Goal: Task Accomplishment & Management: Use online tool/utility

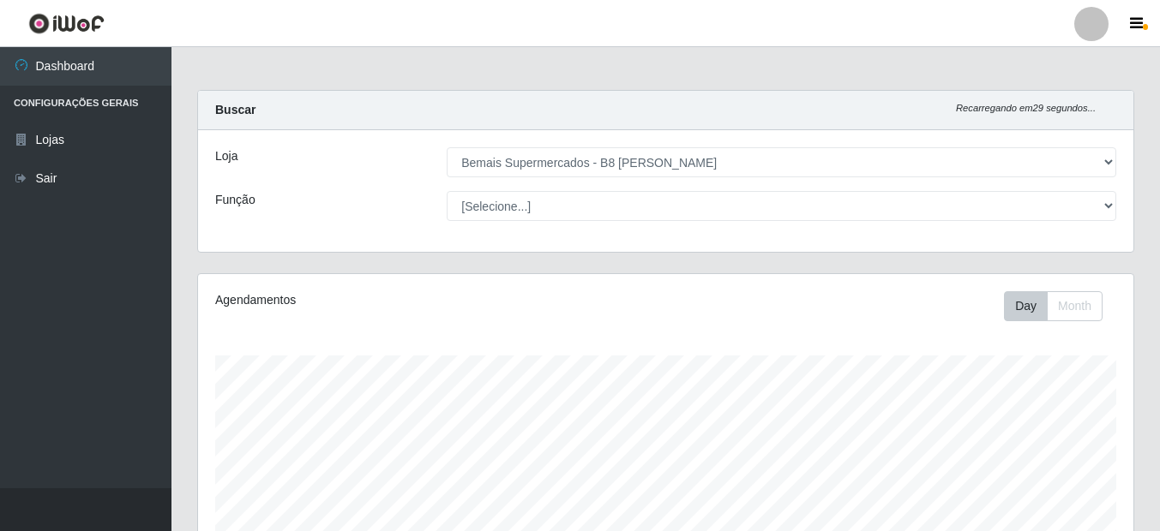
select select "413"
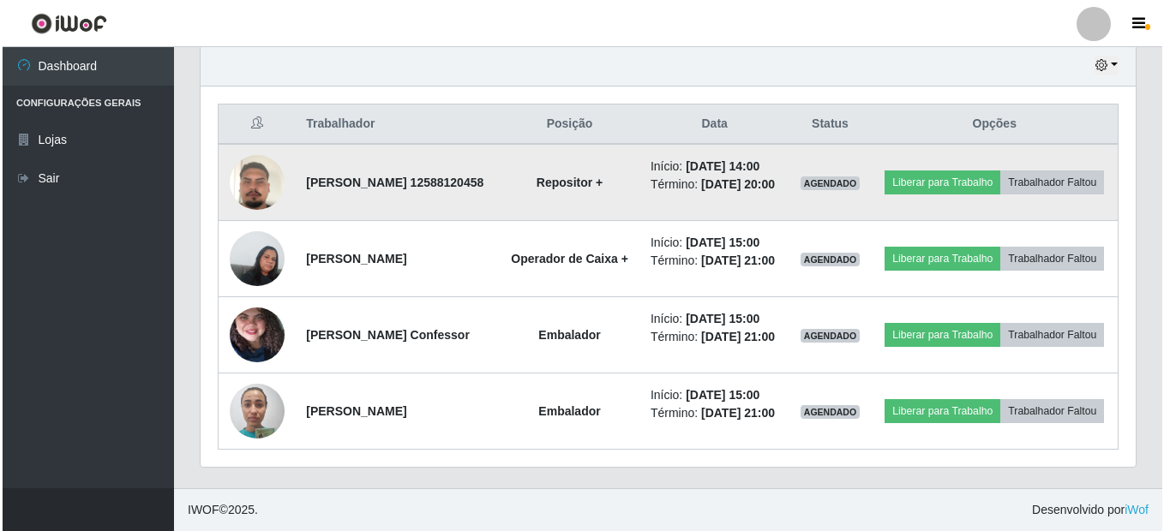
scroll to position [645, 0]
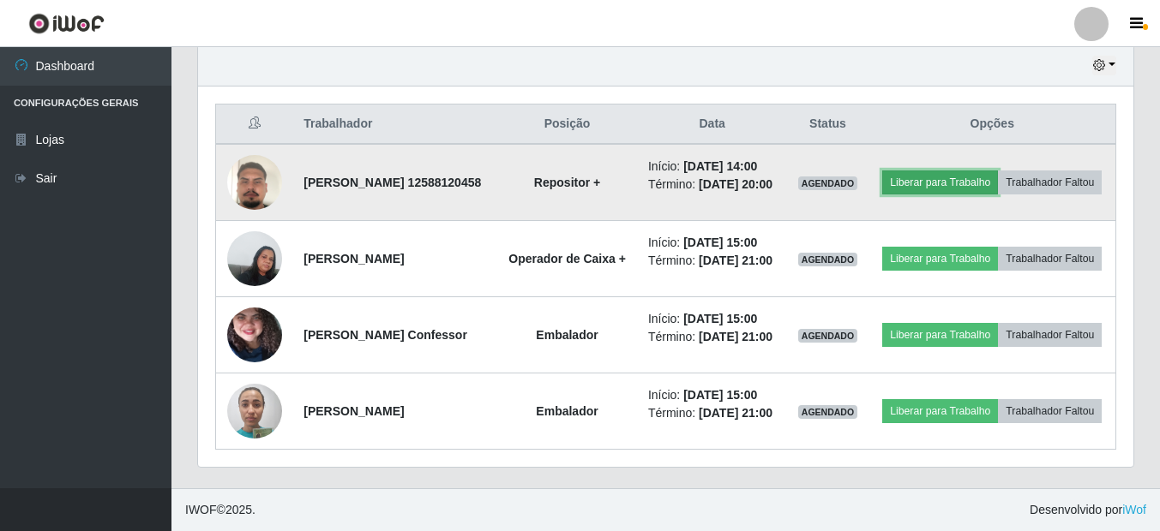
click at [975, 171] on button "Liberar para Trabalho" at bounding box center [940, 183] width 116 height 24
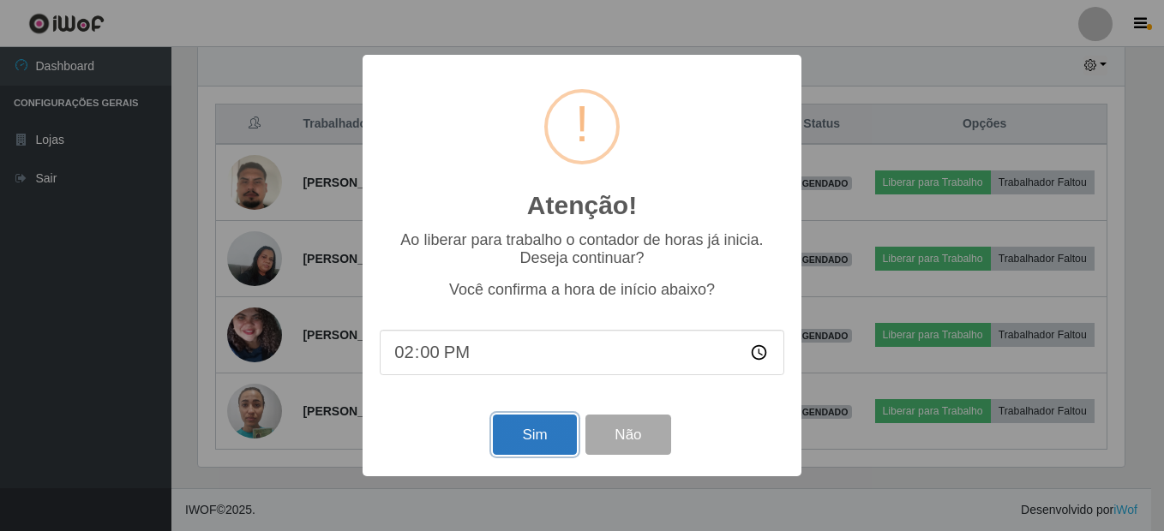
click at [549, 447] on button "Sim" at bounding box center [534, 435] width 83 height 40
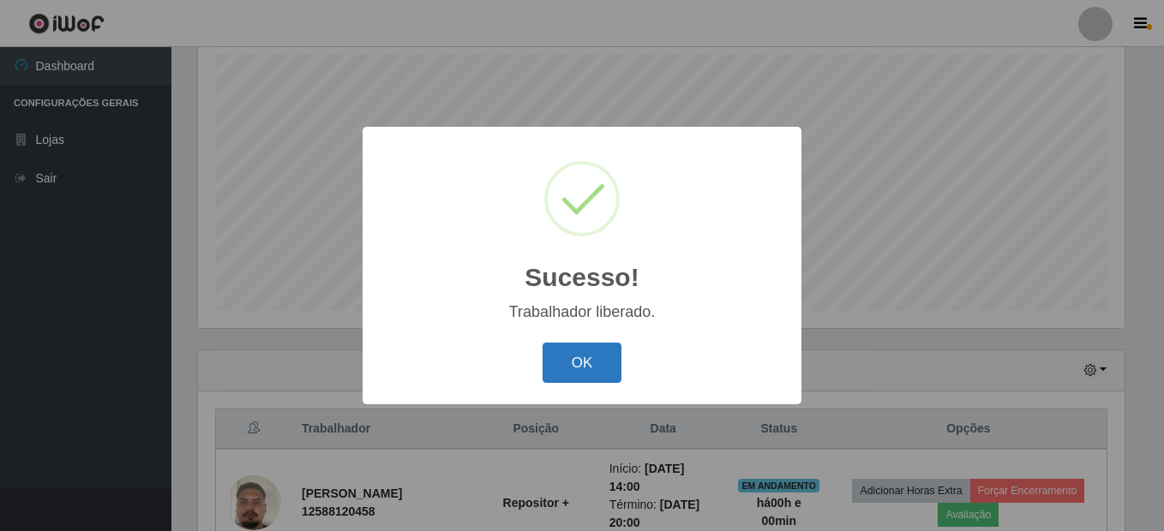
click at [594, 377] on button "OK" at bounding box center [583, 363] width 80 height 40
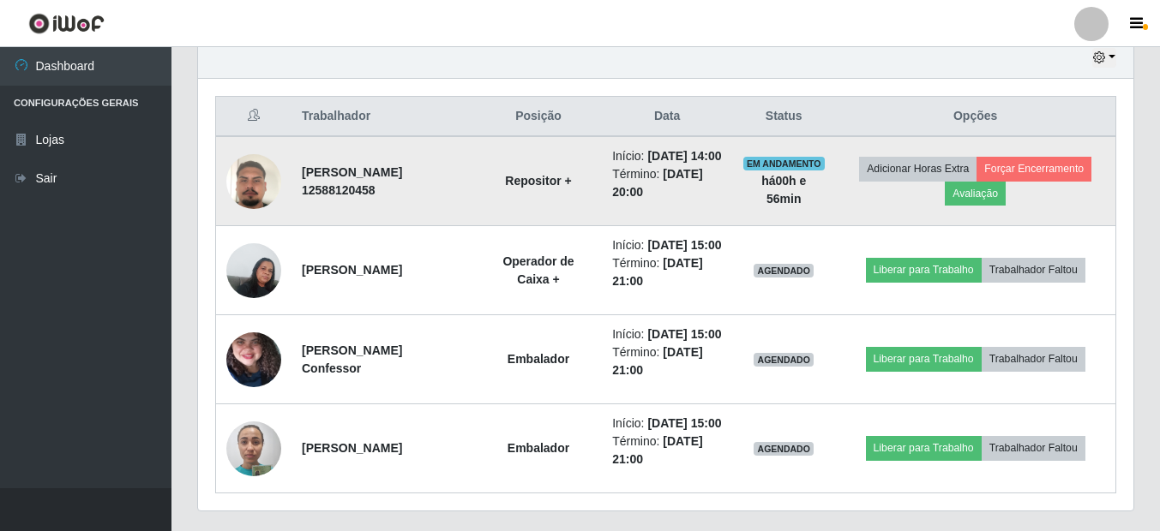
scroll to position [645, 0]
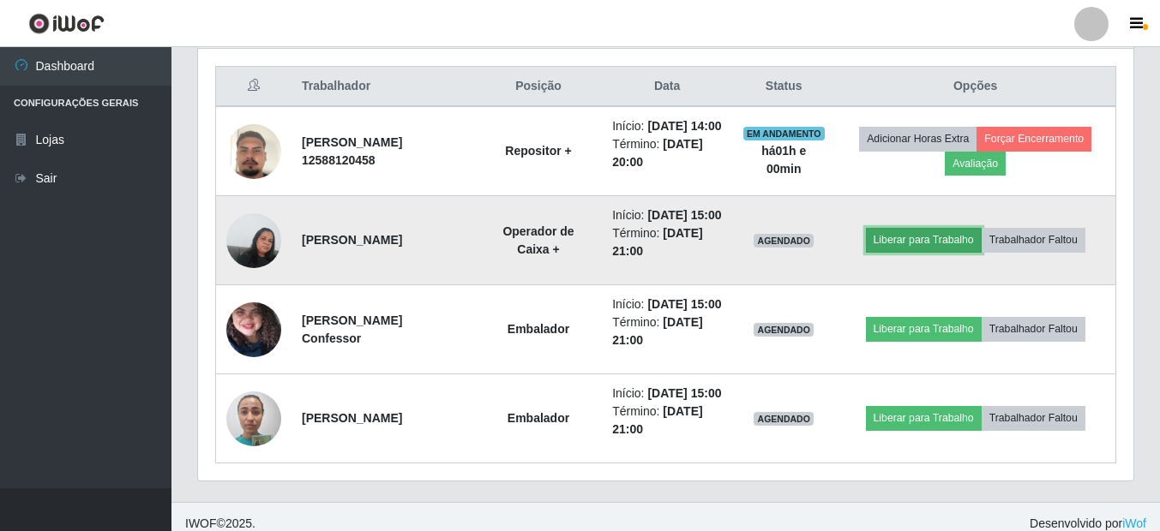
click at [919, 252] on button "Liberar para Trabalho" at bounding box center [924, 240] width 116 height 24
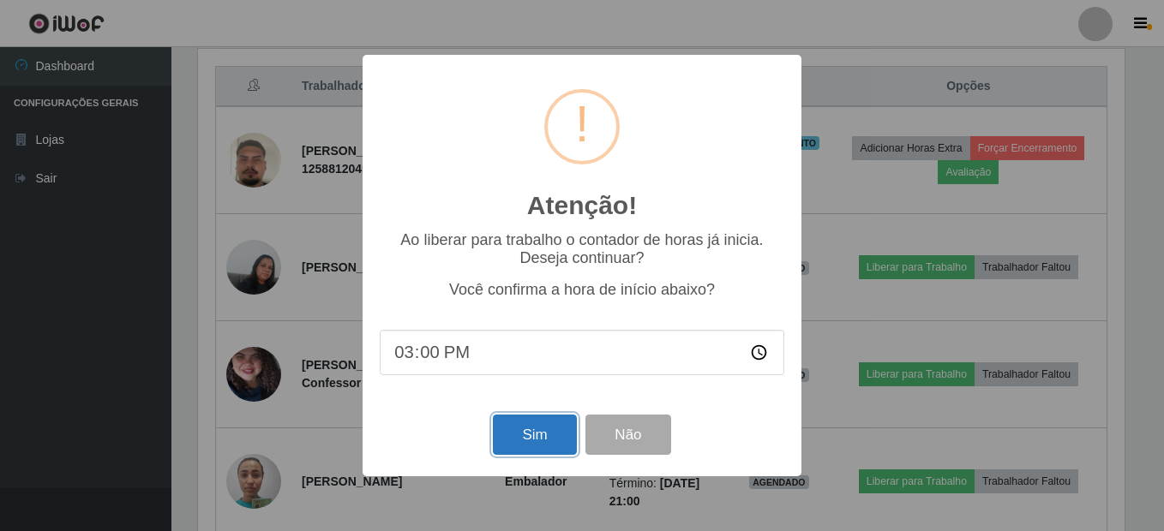
click at [536, 441] on button "Sim" at bounding box center [534, 435] width 83 height 40
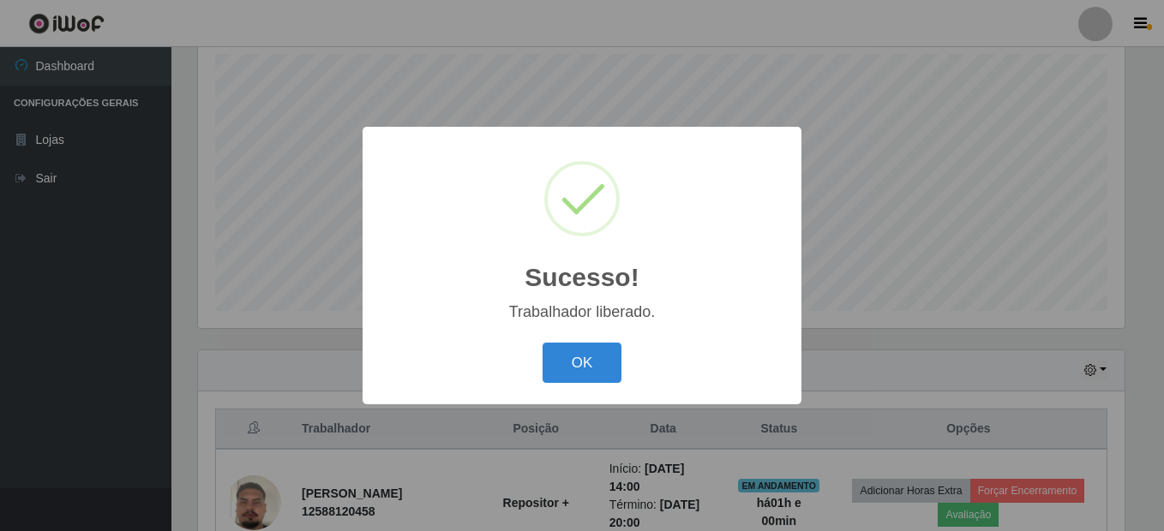
click at [593, 362] on button "OK" at bounding box center [583, 363] width 80 height 40
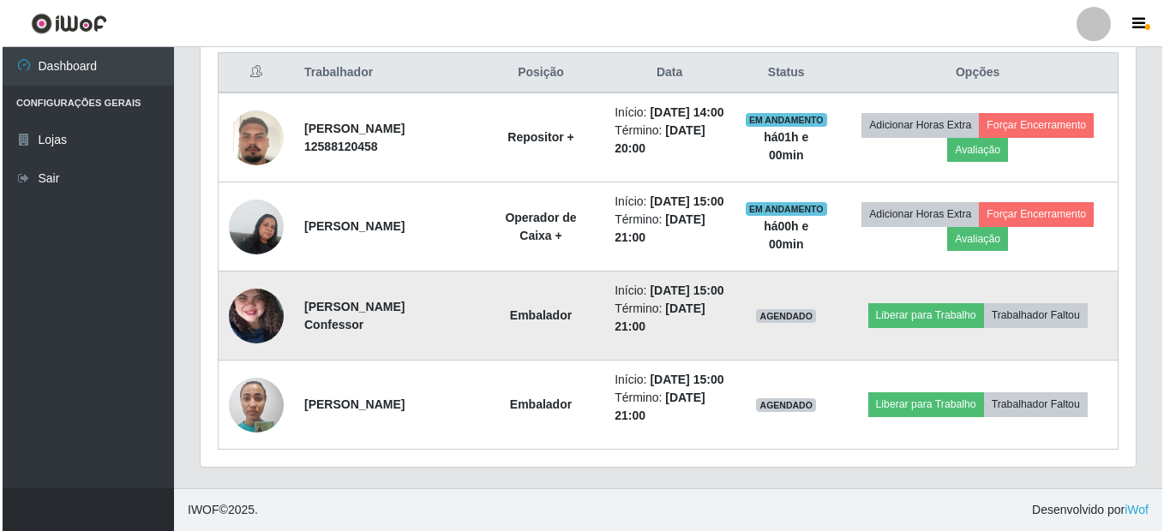
scroll to position [730, 0]
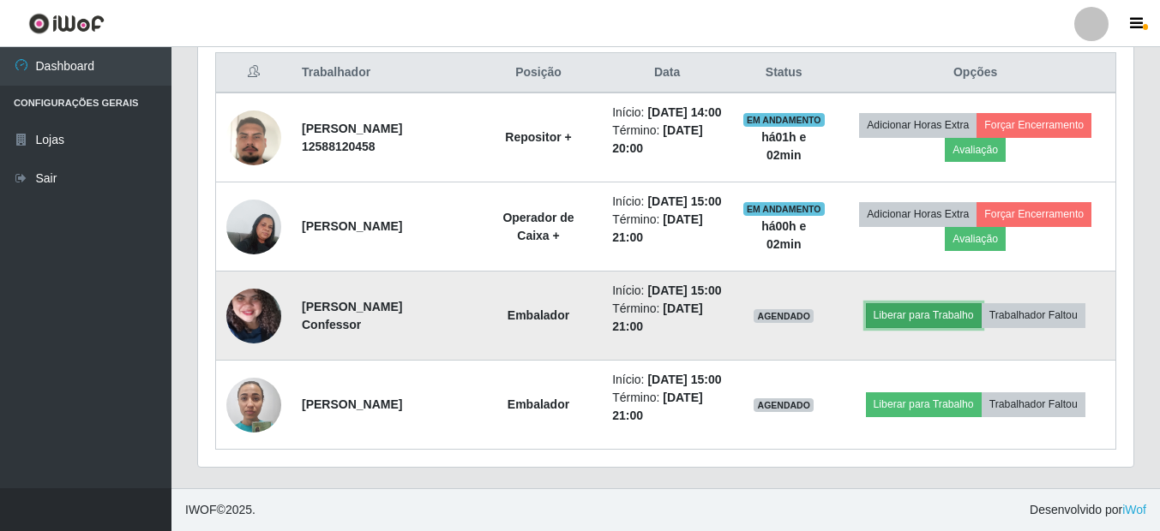
click at [950, 303] on button "Liberar para Trabalho" at bounding box center [924, 315] width 116 height 24
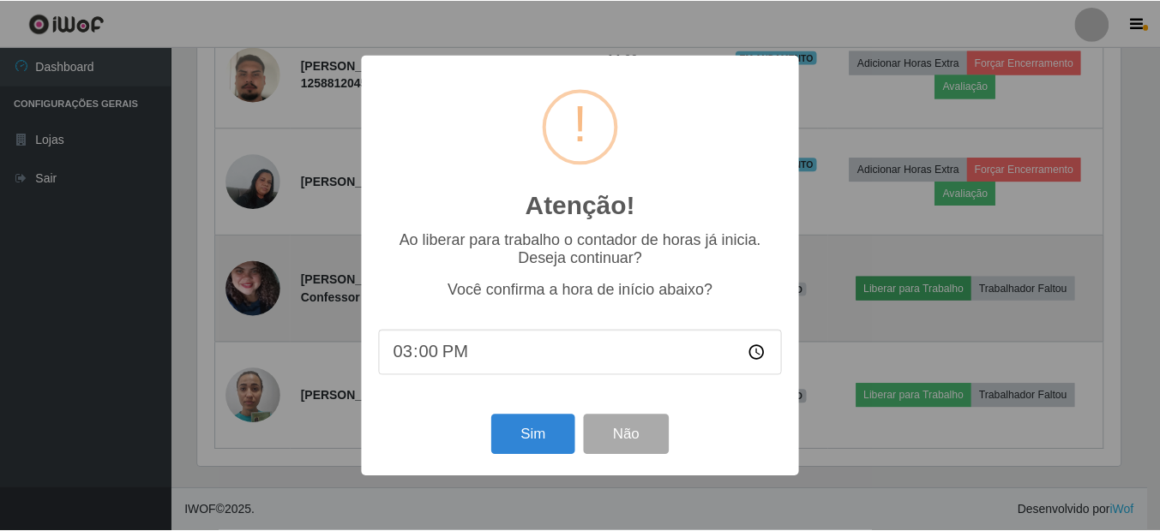
scroll to position [356, 927]
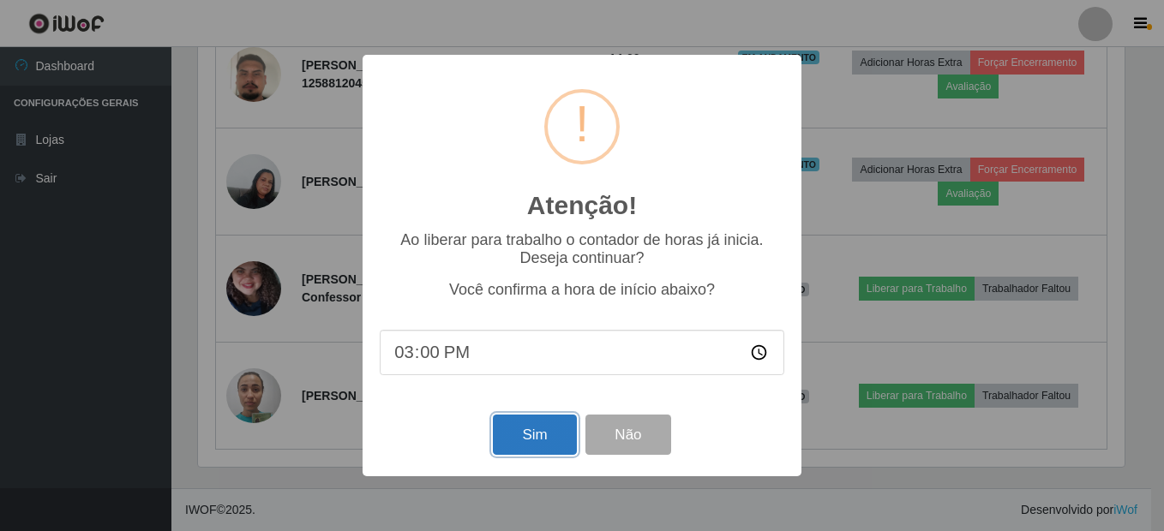
click at [521, 437] on button "Sim" at bounding box center [534, 435] width 83 height 40
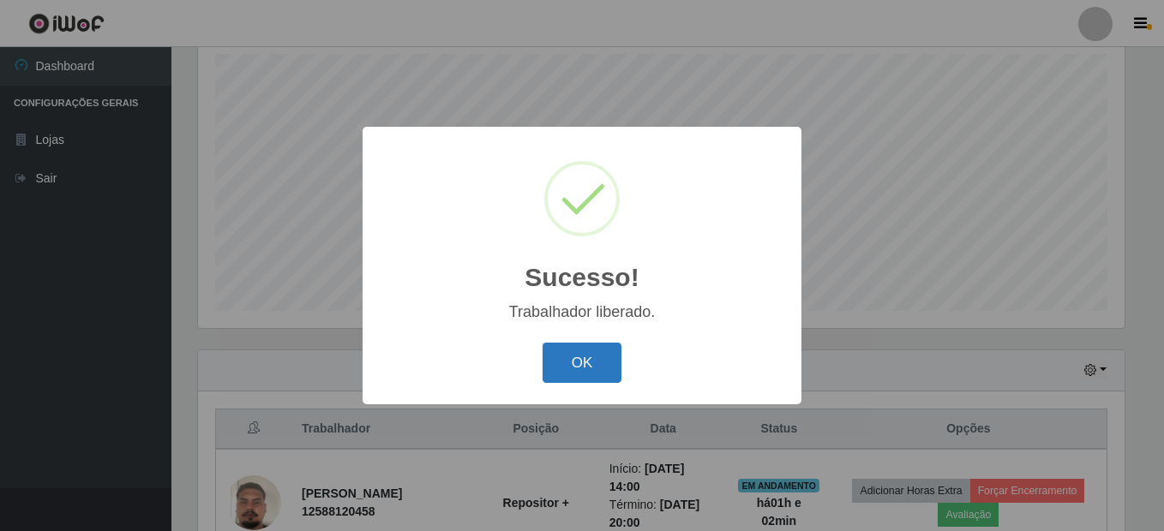
click at [580, 366] on button "OK" at bounding box center [583, 363] width 80 height 40
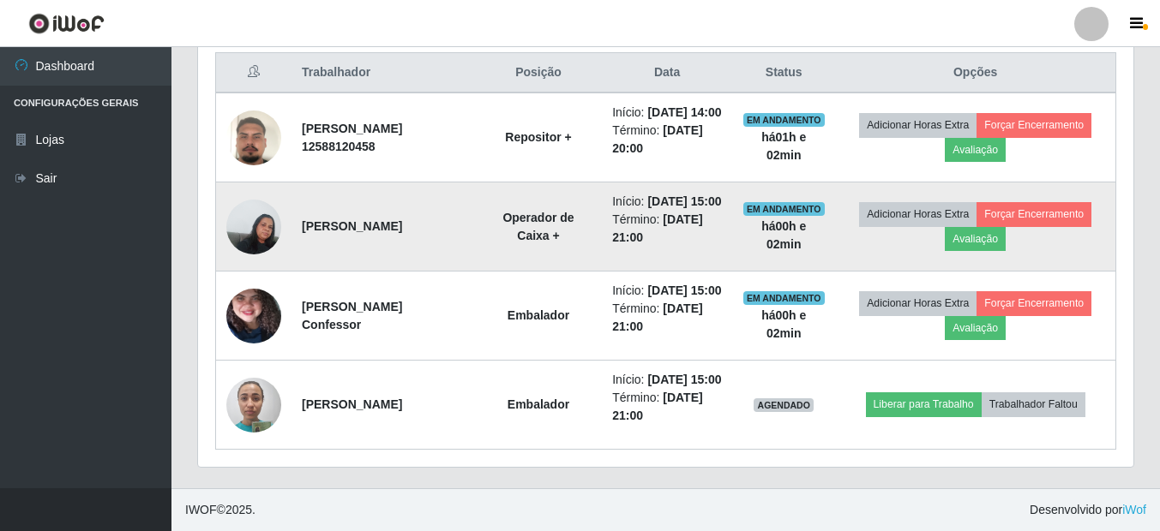
scroll to position [730, 0]
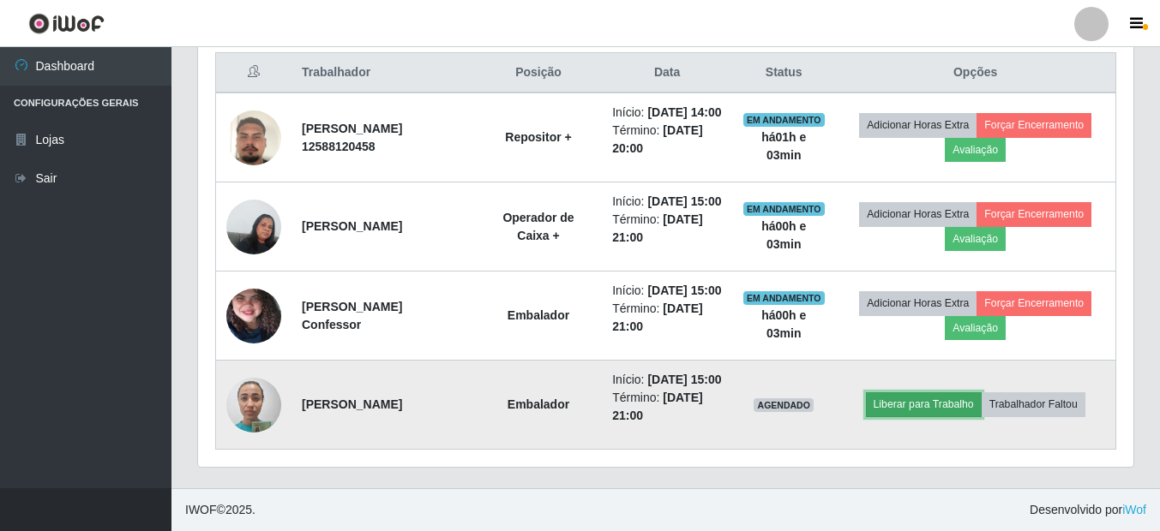
click at [933, 398] on button "Liberar para Trabalho" at bounding box center [924, 405] width 116 height 24
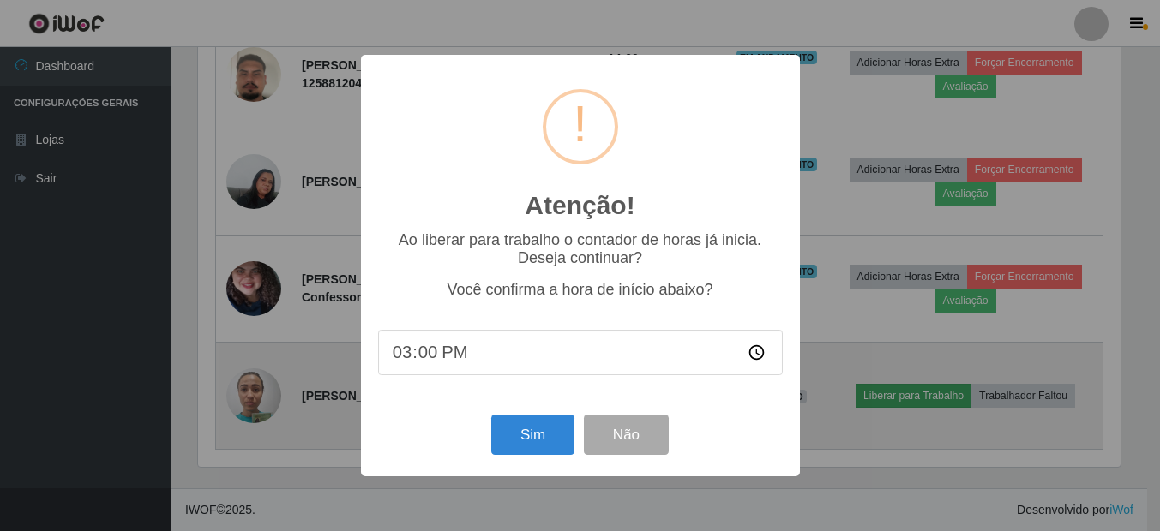
scroll to position [356, 927]
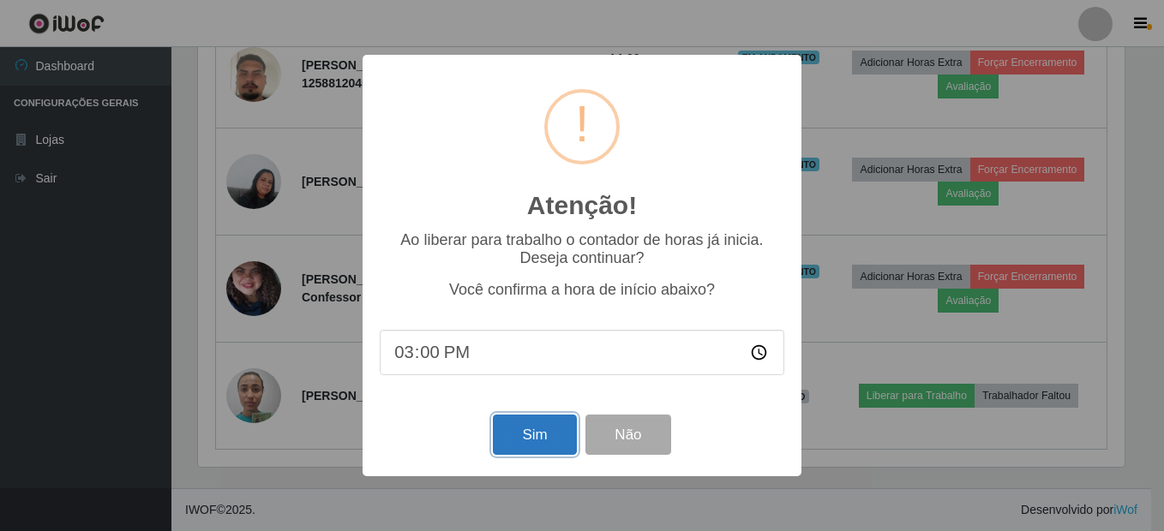
click at [537, 444] on button "Sim" at bounding box center [534, 435] width 83 height 40
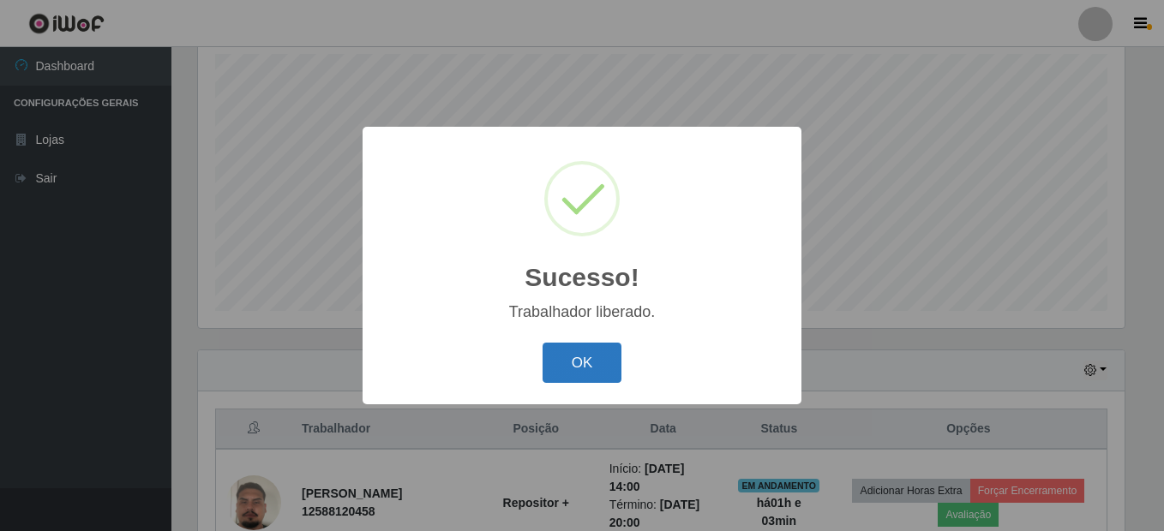
click at [567, 375] on button "OK" at bounding box center [583, 363] width 80 height 40
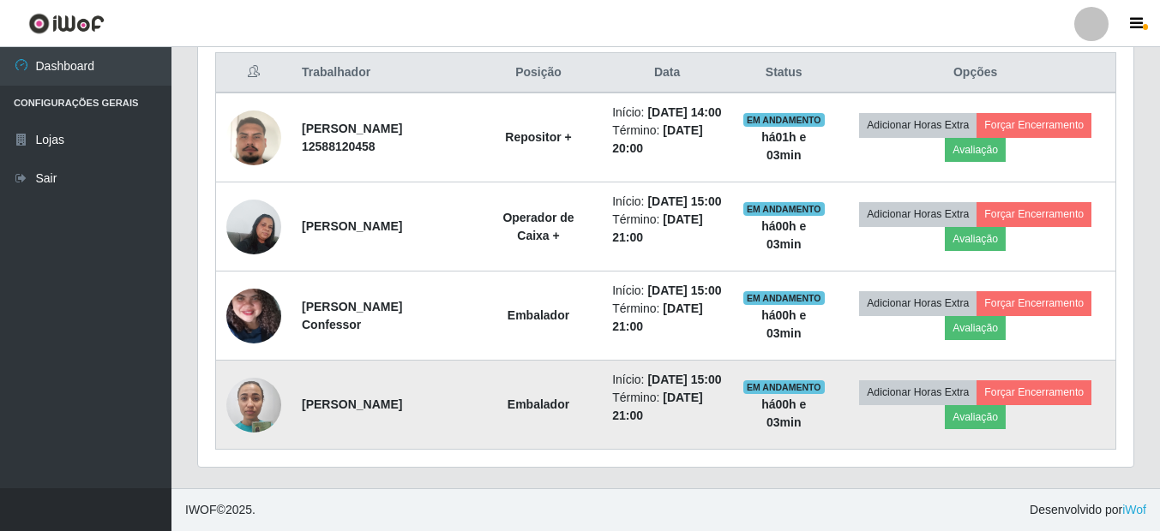
scroll to position [730, 0]
